Goal: Task Accomplishment & Management: Use online tool/utility

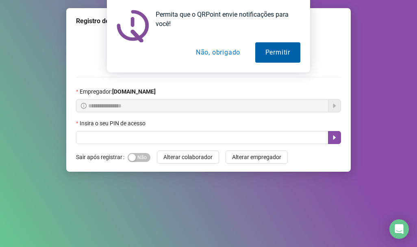
click at [272, 55] on button "Permitir" at bounding box center [277, 52] width 45 height 20
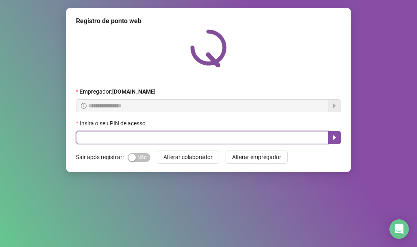
click at [197, 141] on input "text" at bounding box center [202, 137] width 252 height 13
type input "*****"
click at [333, 139] on icon "caret-right" at bounding box center [334, 137] width 7 height 7
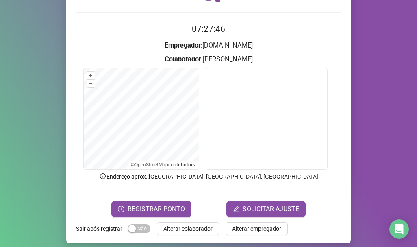
scroll to position [71, 0]
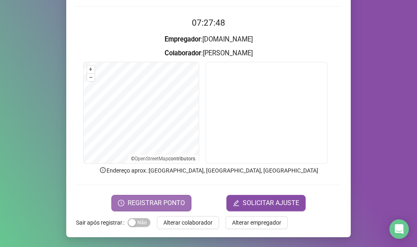
click at [161, 202] on span "REGISTRAR PONTO" at bounding box center [156, 203] width 57 height 10
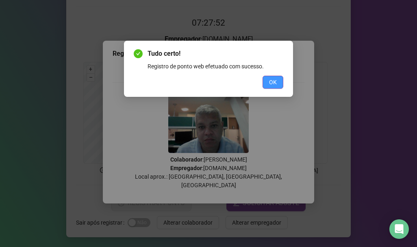
click at [270, 80] on span "OK" at bounding box center [273, 82] width 8 height 9
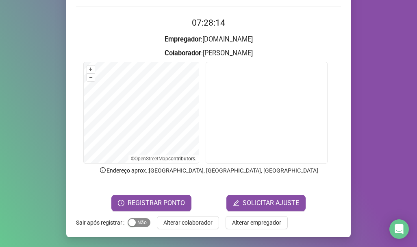
click at [138, 224] on span "Sim Não" at bounding box center [139, 222] width 23 height 9
click at [131, 220] on span "Sim Não" at bounding box center [139, 222] width 23 height 9
